Goal: Transaction & Acquisition: Purchase product/service

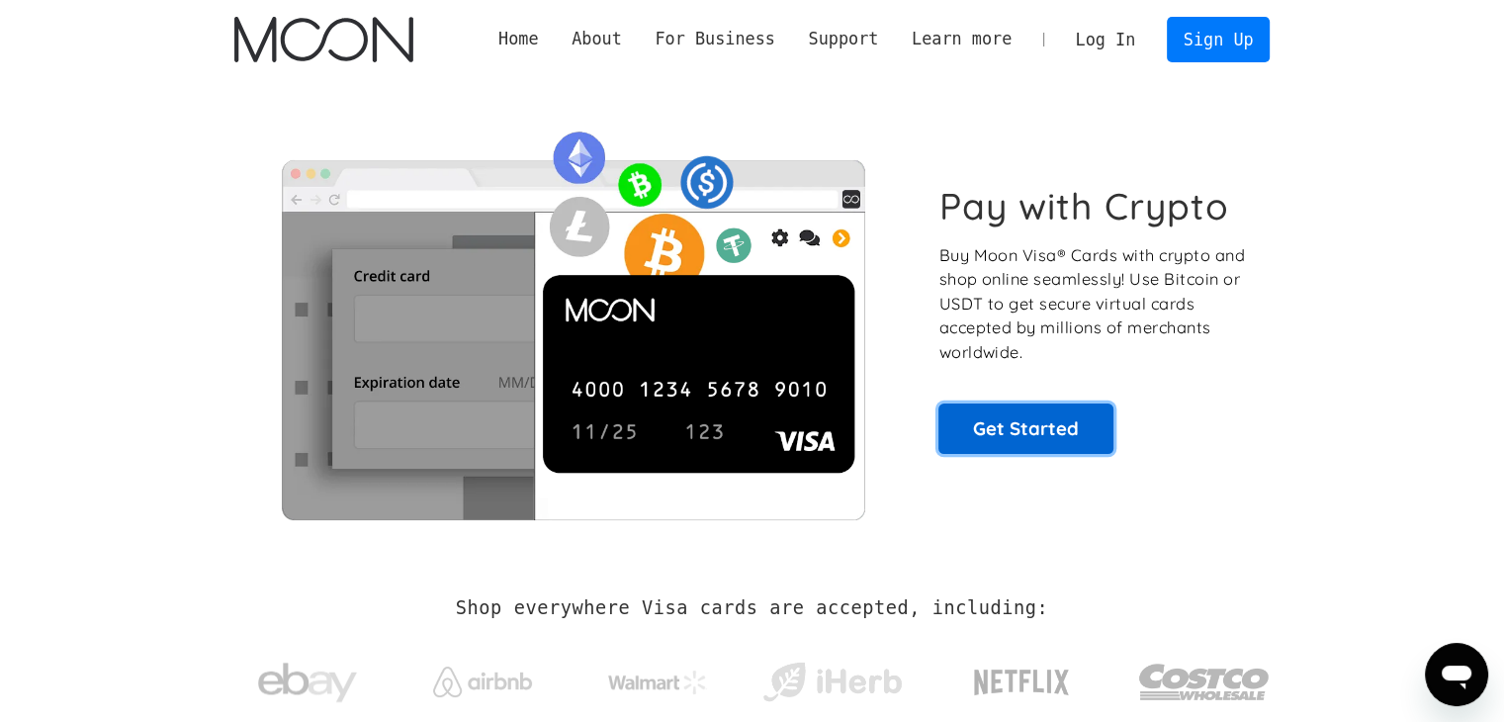
click at [1007, 430] on link "Get Started" at bounding box center [1026, 428] width 175 height 49
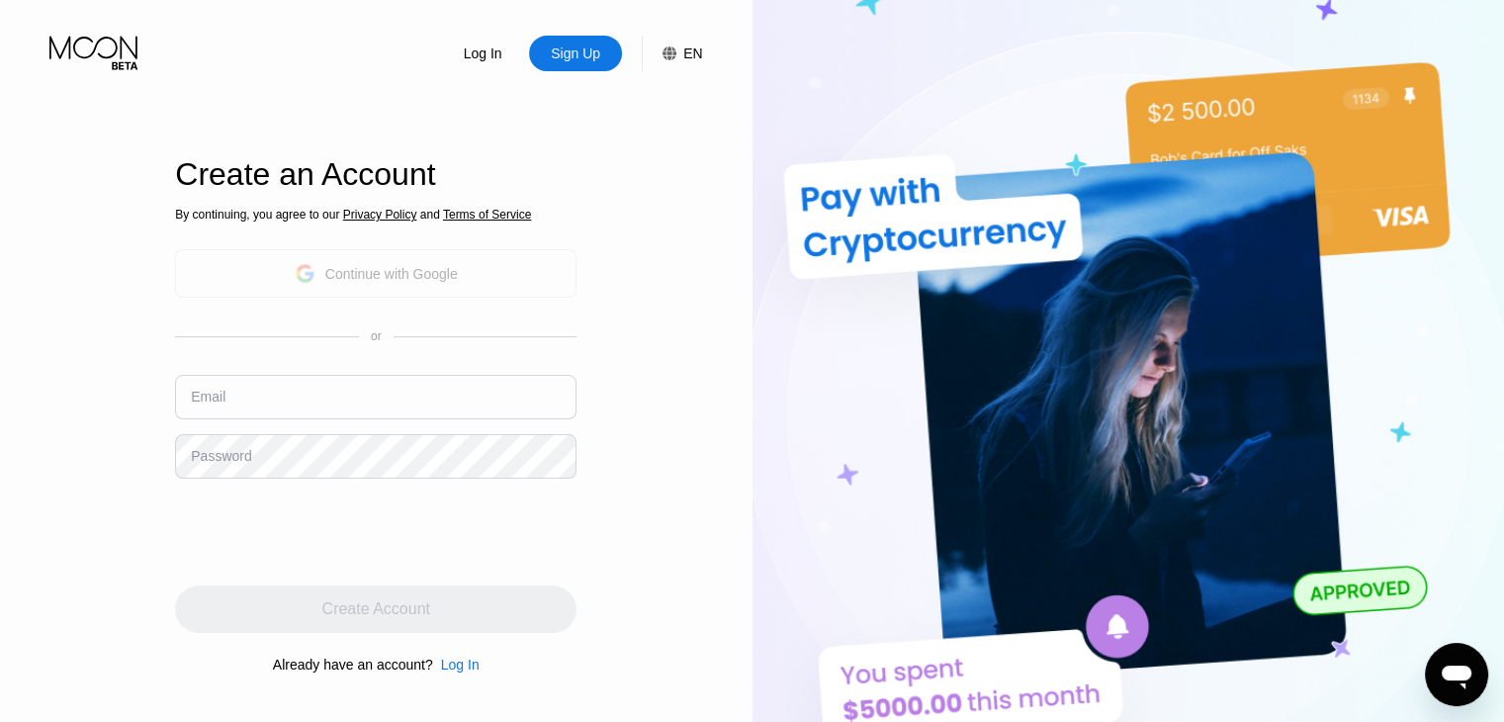
click at [456, 278] on div "Continue with Google" at bounding box center [391, 274] width 133 height 16
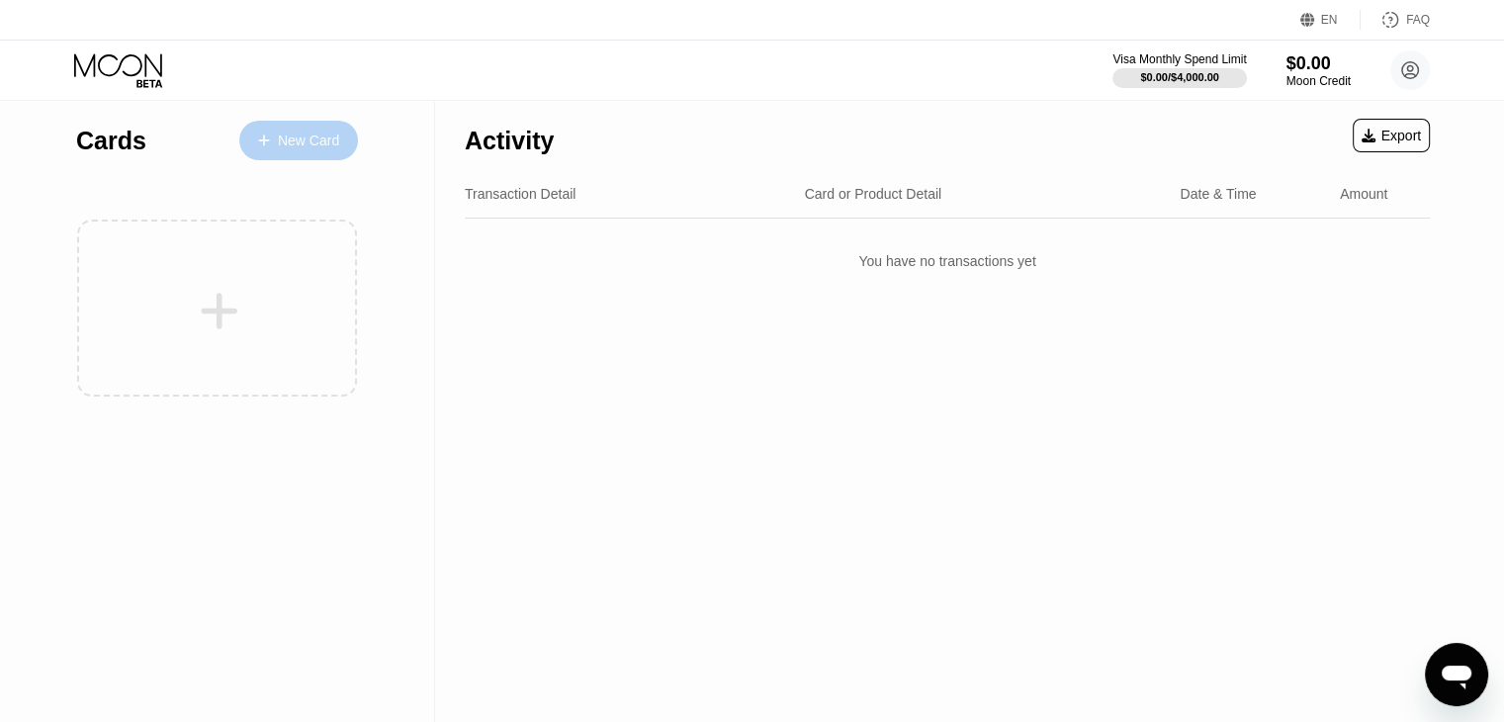
click at [301, 146] on div "New Card" at bounding box center [308, 141] width 61 height 17
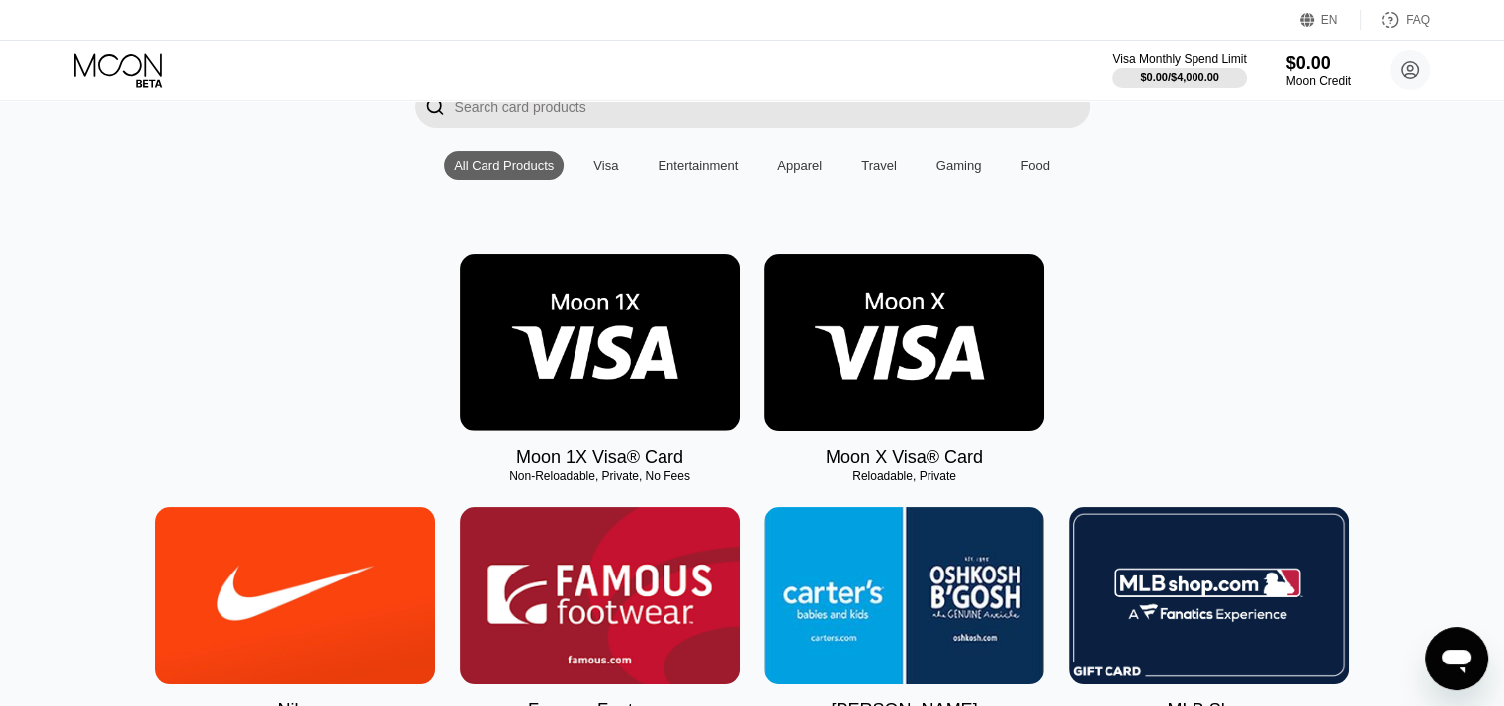
scroll to position [121, 0]
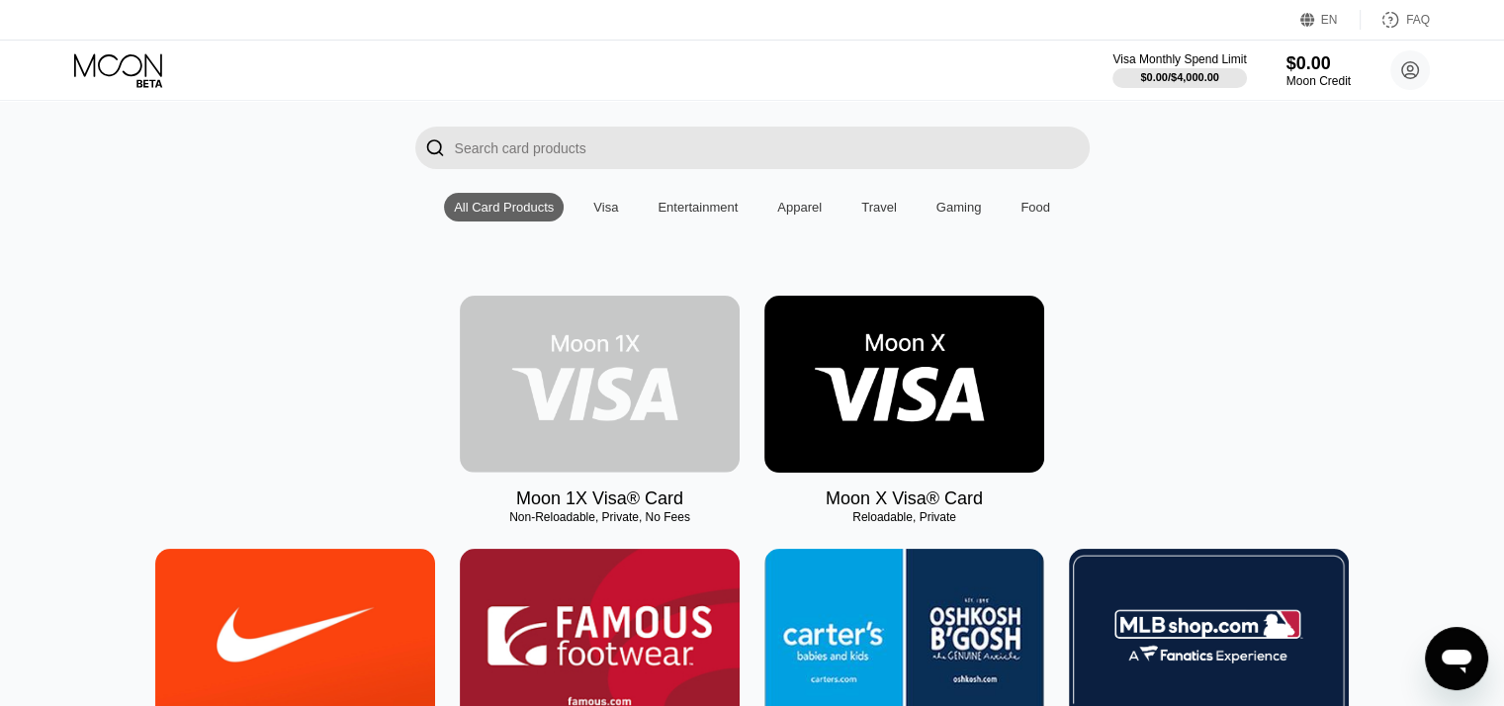
click at [656, 423] on img at bounding box center [600, 384] width 280 height 177
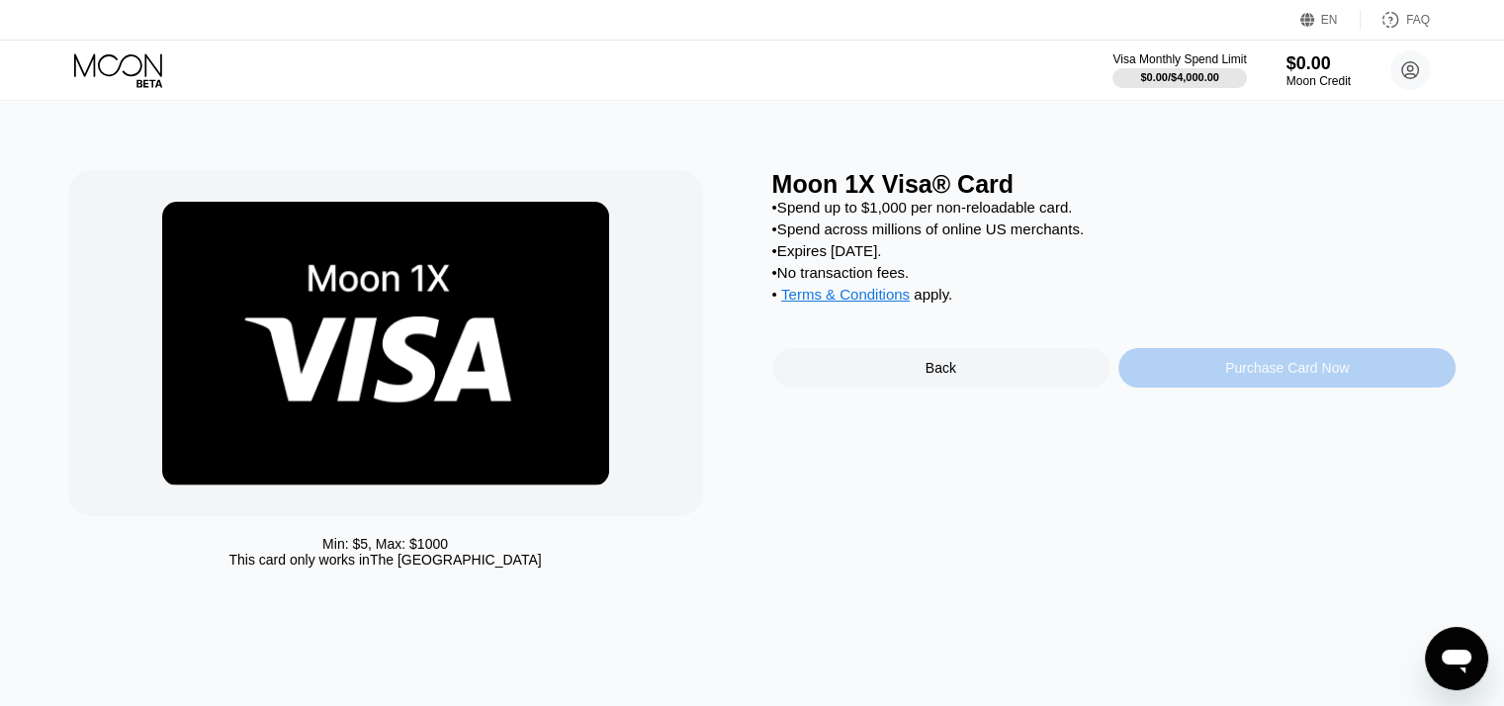
click at [1272, 372] on div "Purchase Card Now" at bounding box center [1287, 368] width 337 height 40
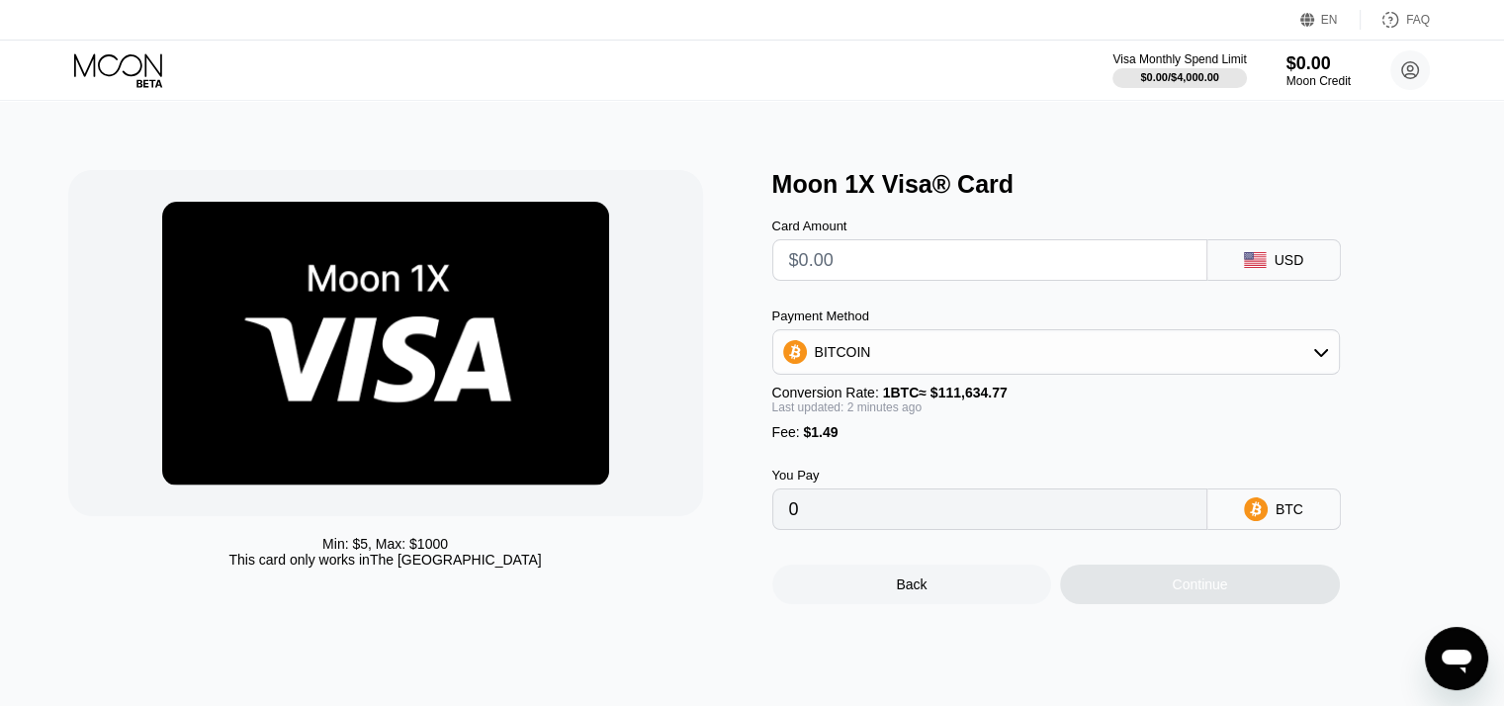
drag, startPoint x: 1037, startPoint y: 334, endPoint x: 1037, endPoint y: 351, distance: 16.8
click at [1037, 351] on div "Payment Method BITCOIN" at bounding box center [1057, 342] width 568 height 66
click at [1037, 351] on div "BITCOIN" at bounding box center [1057, 352] width 566 height 40
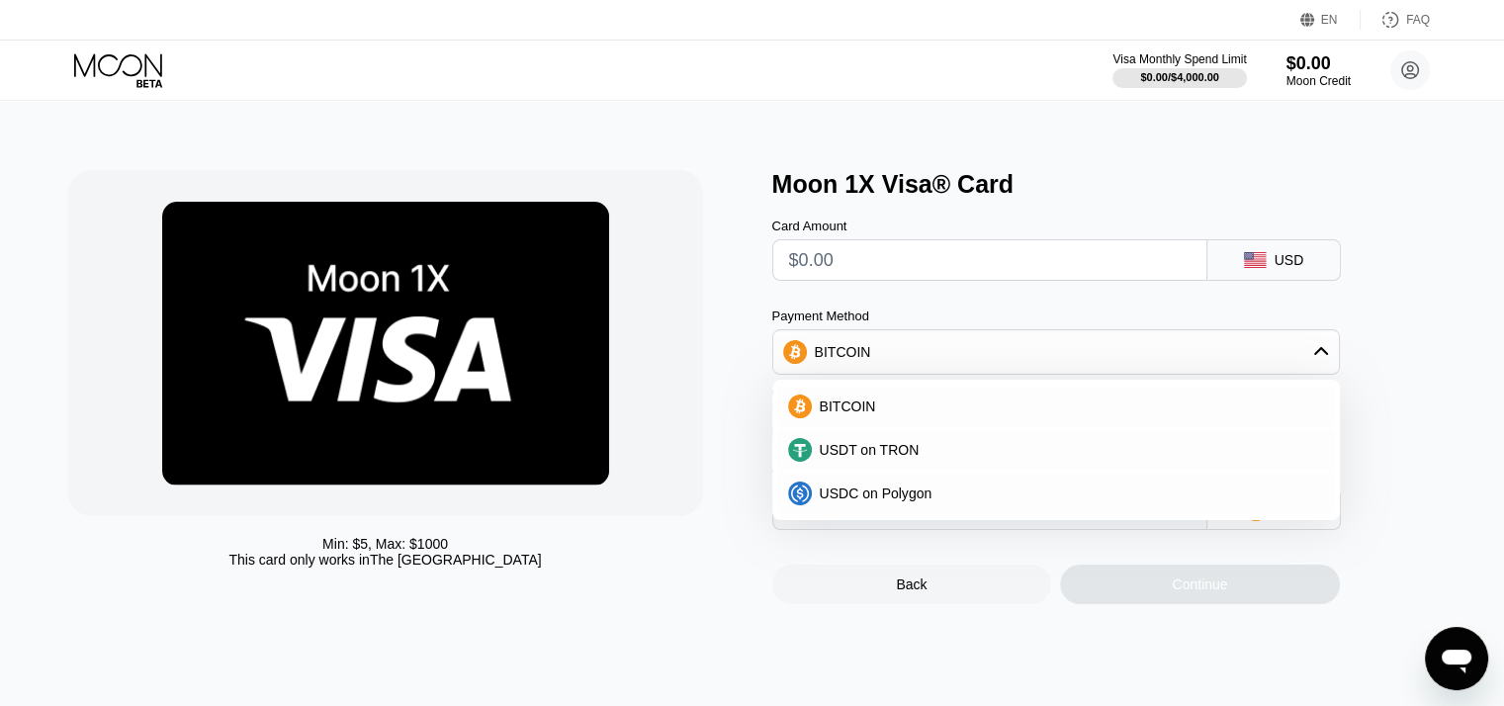
click at [715, 511] on div "Min: $ 5 , Max: $ 1000 This card only works in [GEOGRAPHIC_DATA]" at bounding box center [410, 387] width 684 height 434
click at [598, 447] on img at bounding box center [385, 344] width 447 height 284
